Goal: Register for event/course

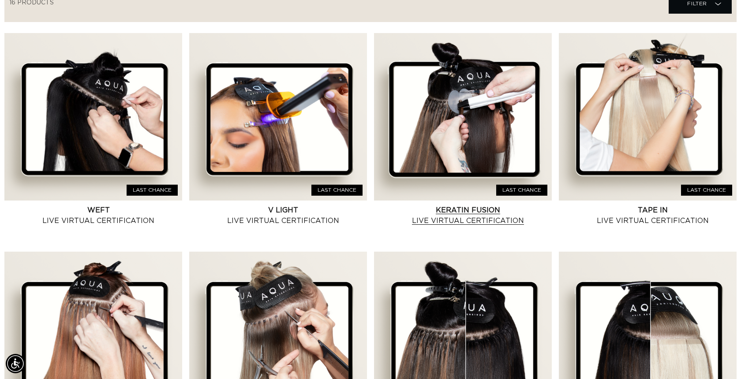
scroll to position [0, 1356]
click at [488, 205] on link "Keratin Fusion Live Virtual Certification" at bounding box center [467, 215] width 167 height 21
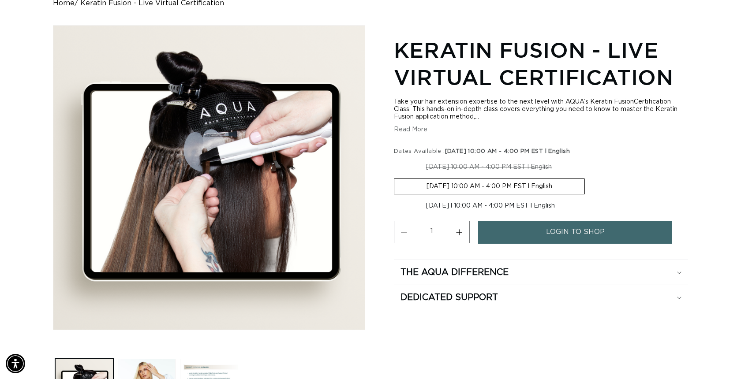
scroll to position [0, 678]
click at [561, 231] on span "login to shop" at bounding box center [575, 232] width 59 height 22
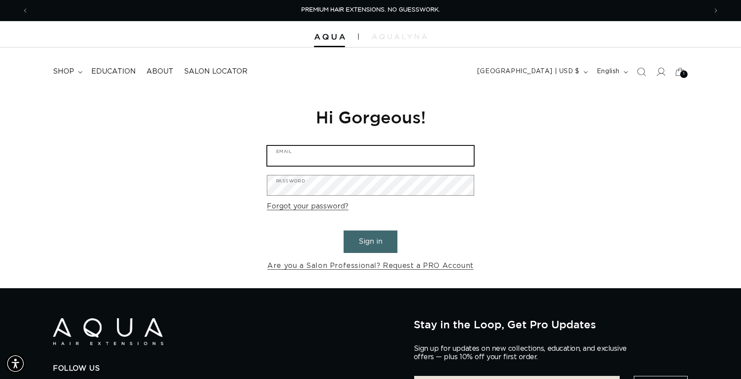
type input "sabrina@babydollhair.com"
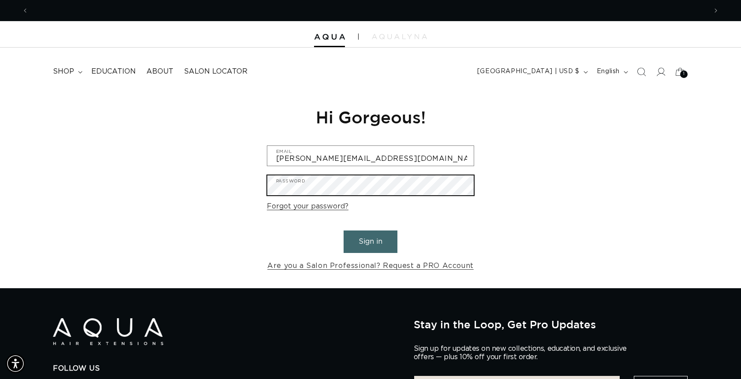
scroll to position [0, 678]
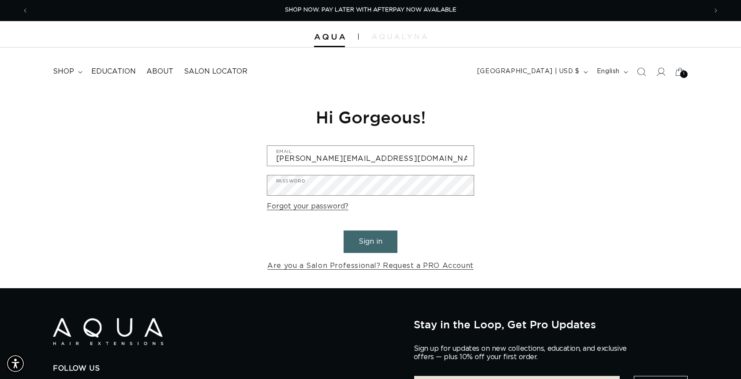
click at [367, 240] on button "Sign in" at bounding box center [370, 242] width 54 height 22
click at [365, 240] on button "Sign in" at bounding box center [370, 242] width 54 height 22
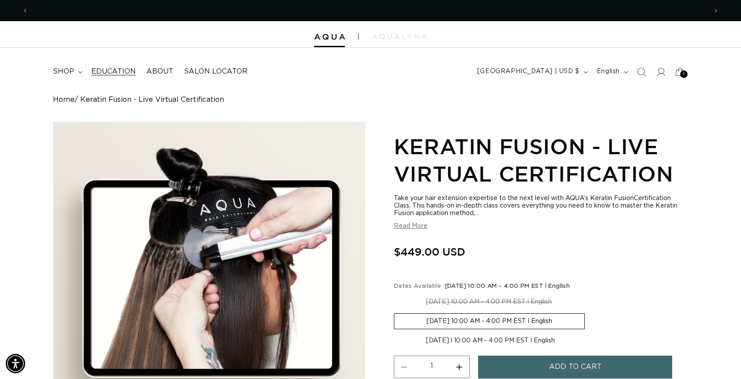
scroll to position [0, 678]
click at [113, 70] on span "Education" at bounding box center [113, 71] width 45 height 9
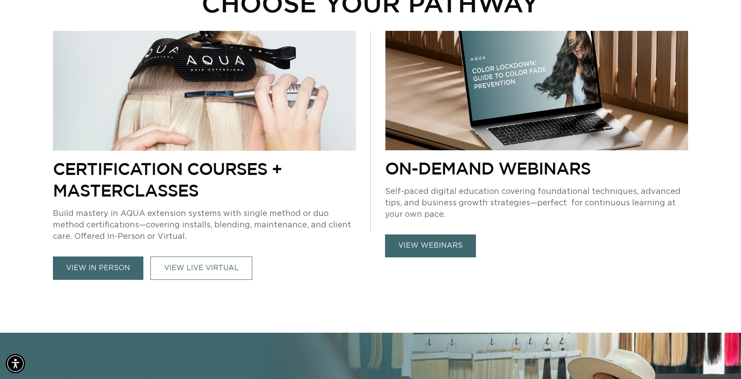
click at [97, 267] on link "view in person" at bounding box center [98, 268] width 90 height 23
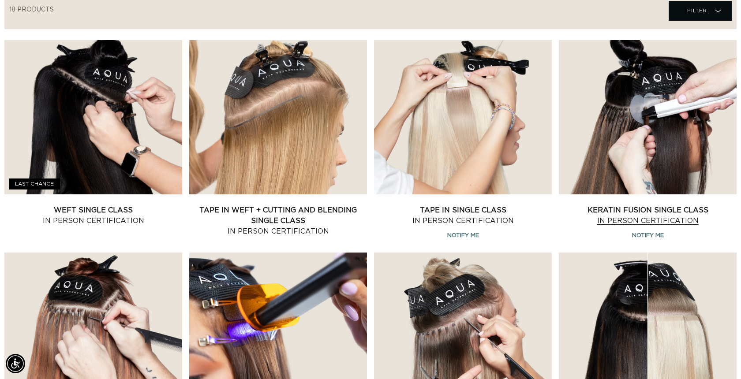
click at [651, 205] on link "Keratin Fusion Single Class In Person Certification" at bounding box center [647, 215] width 178 height 21
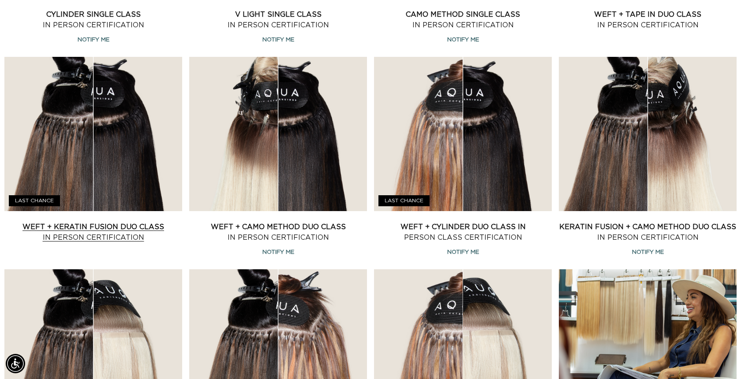
scroll to position [0, 1356]
click at [82, 230] on link "Weft + Keratin Fusion Duo Class In Person Certification" at bounding box center [93, 232] width 178 height 21
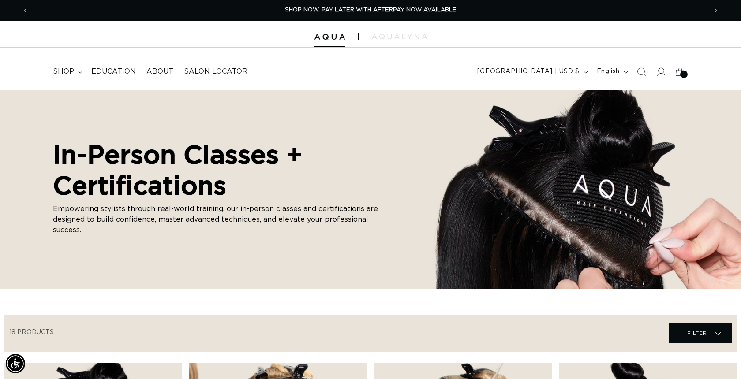
scroll to position [0, 0]
click at [113, 71] on span "Education" at bounding box center [113, 71] width 45 height 9
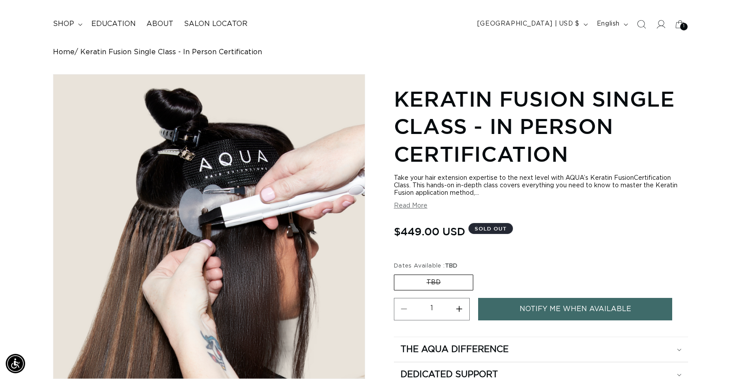
scroll to position [52, 0]
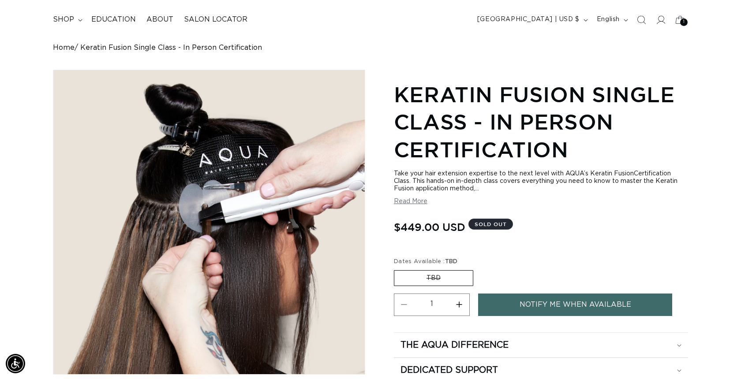
click at [407, 201] on button "Read More" at bounding box center [410, 201] width 33 height 7
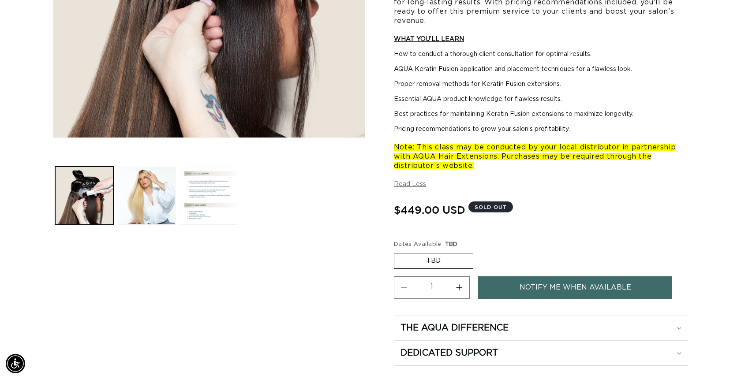
scroll to position [0, 0]
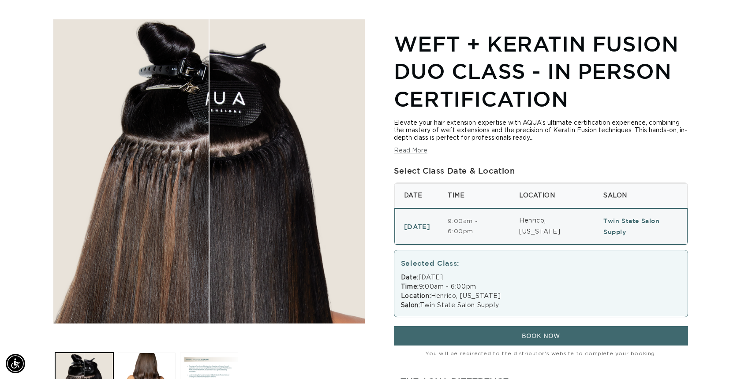
scroll to position [0, 1356]
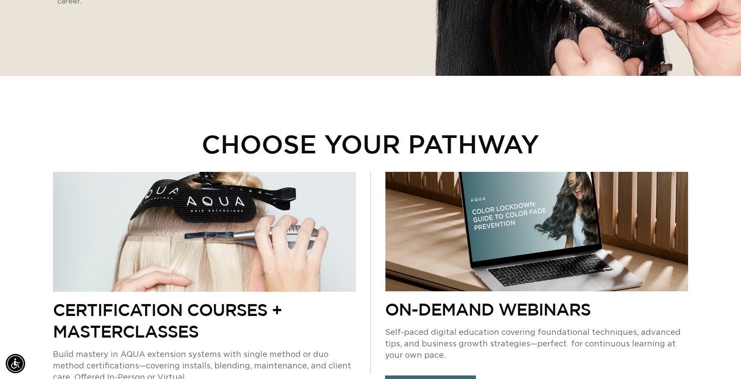
scroll to position [276, 0]
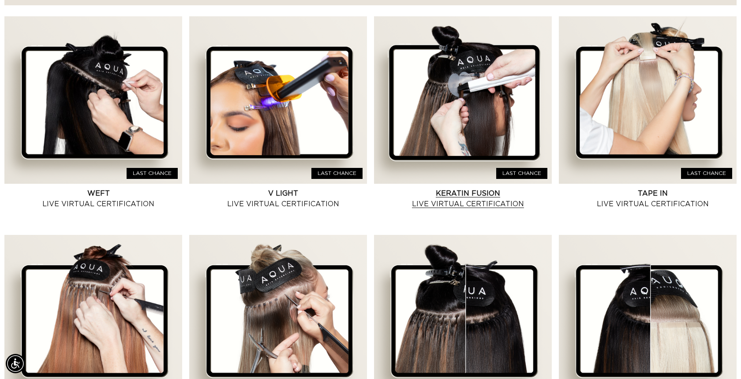
scroll to position [0, 678]
click at [475, 203] on link "Keratin Fusion Live Virtual Certification" at bounding box center [467, 198] width 167 height 21
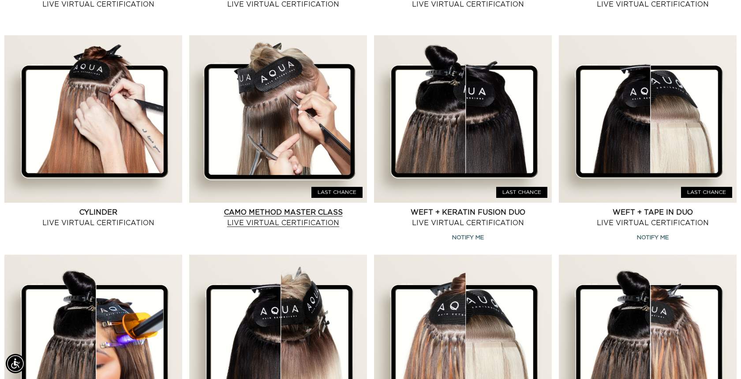
scroll to position [0, 1356]
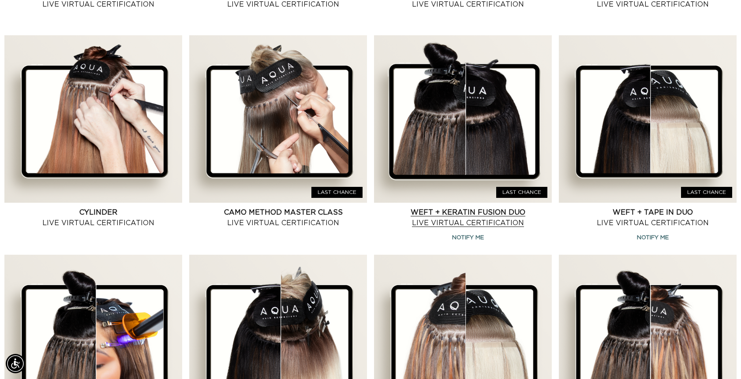
click at [462, 213] on link "Weft + Keratin Fusion Duo Live Virtual Certification" at bounding box center [467, 217] width 167 height 21
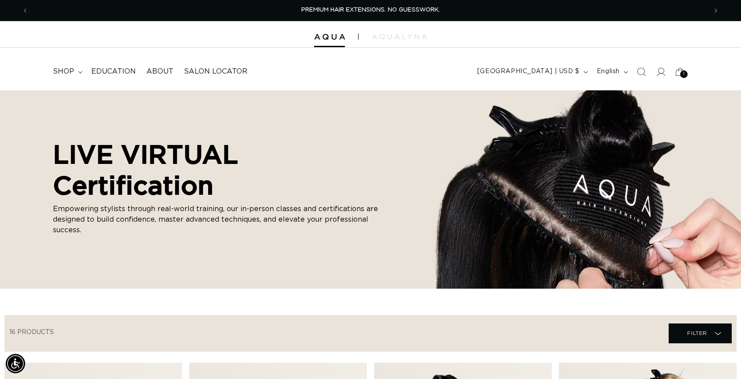
scroll to position [-18, 0]
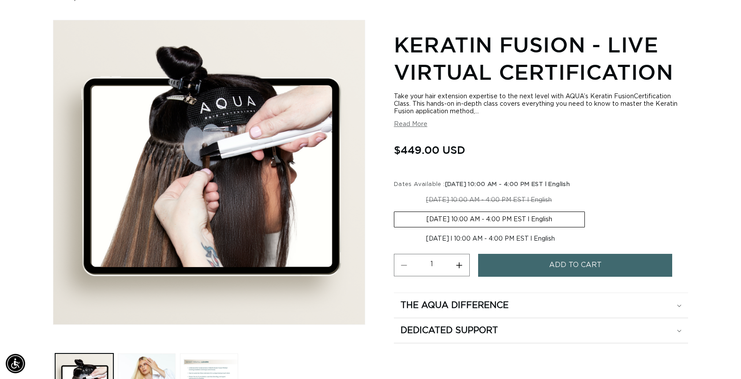
scroll to position [0, 1356]
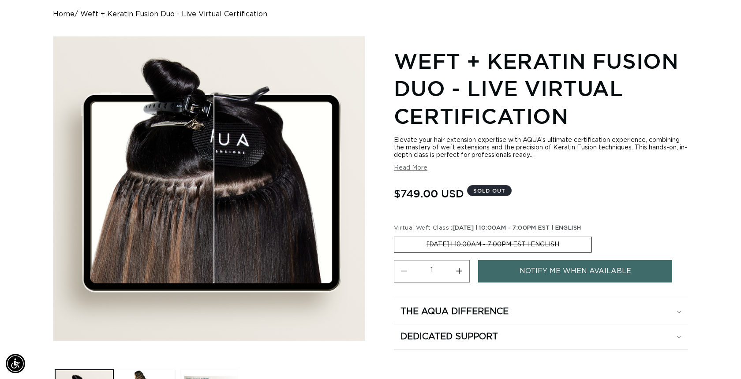
scroll to position [0, 1356]
